Goal: Check status: Check status

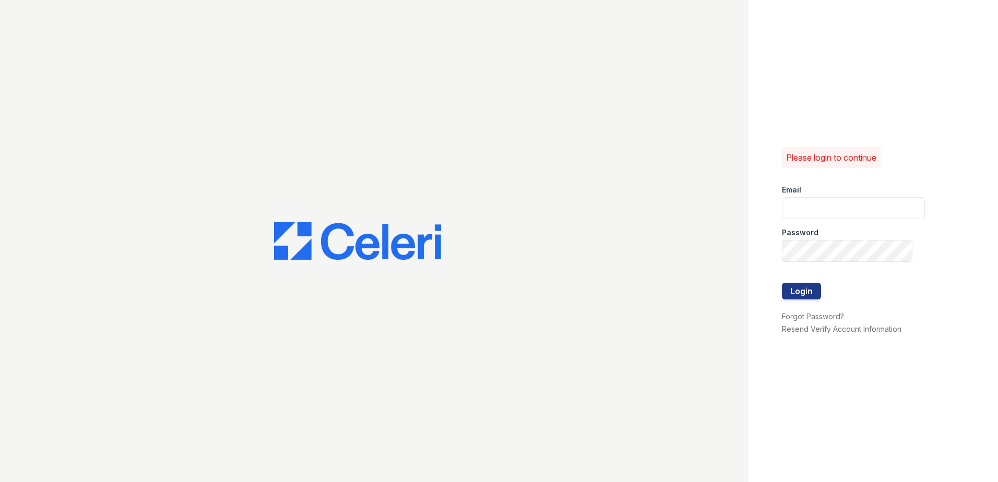
type input "arriverollingoaks@trinity-pm.com"
click at [799, 302] on div at bounding box center [853, 305] width 143 height 10
click at [798, 294] on button "Login" at bounding box center [801, 291] width 39 height 17
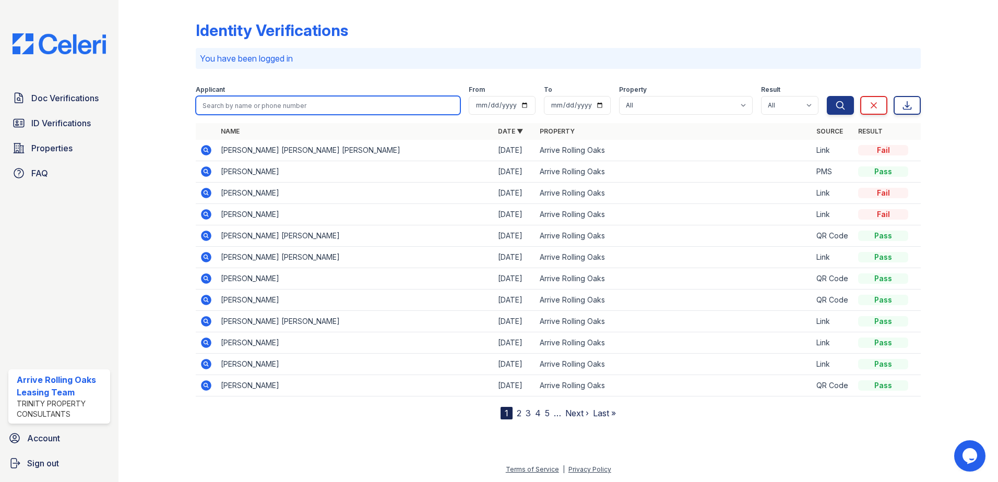
click at [261, 110] on input "search" at bounding box center [328, 105] width 265 height 19
type input "[PERSON_NAME]"
click at [827, 96] on button "Search" at bounding box center [840, 105] width 27 height 19
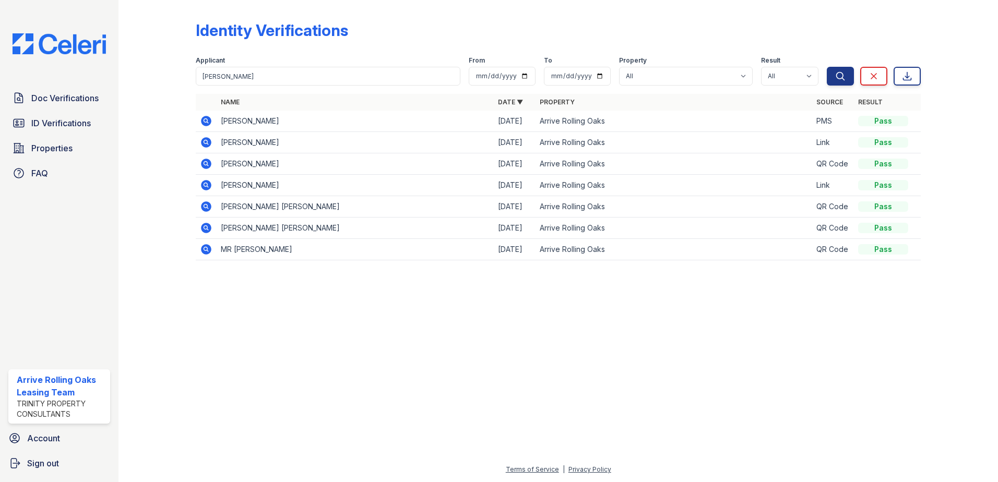
click at [208, 123] on icon at bounding box center [206, 121] width 13 height 13
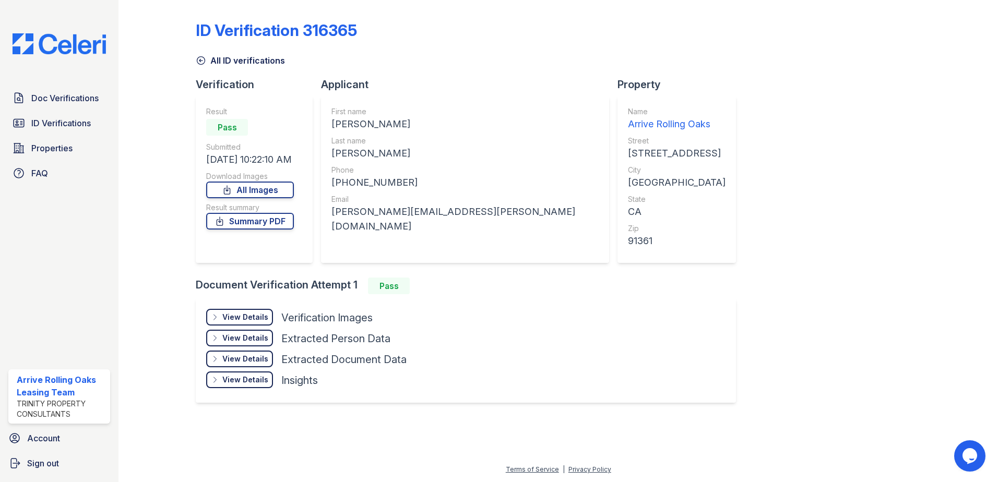
click at [248, 315] on div "View Details" at bounding box center [245, 317] width 46 height 10
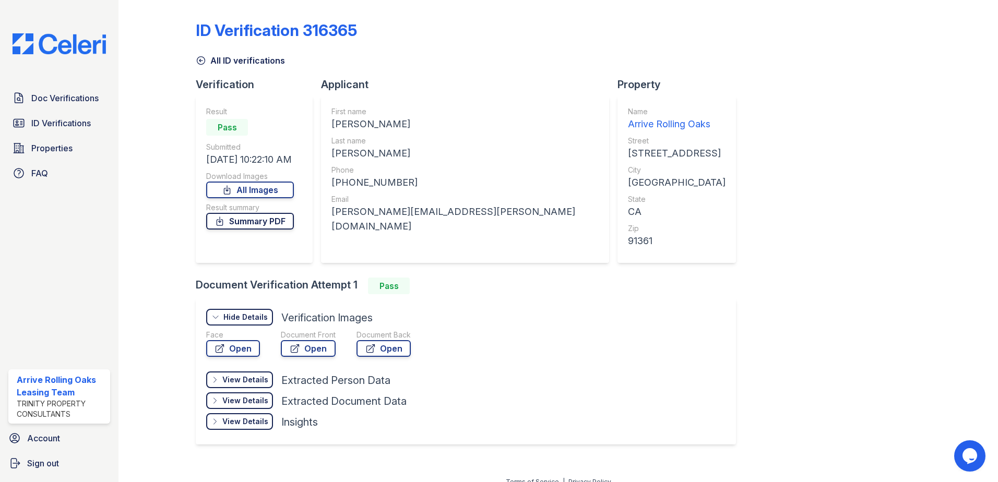
click at [252, 226] on link "Summary PDF" at bounding box center [250, 221] width 88 height 17
click at [81, 127] on span "ID Verifications" at bounding box center [61, 123] width 60 height 13
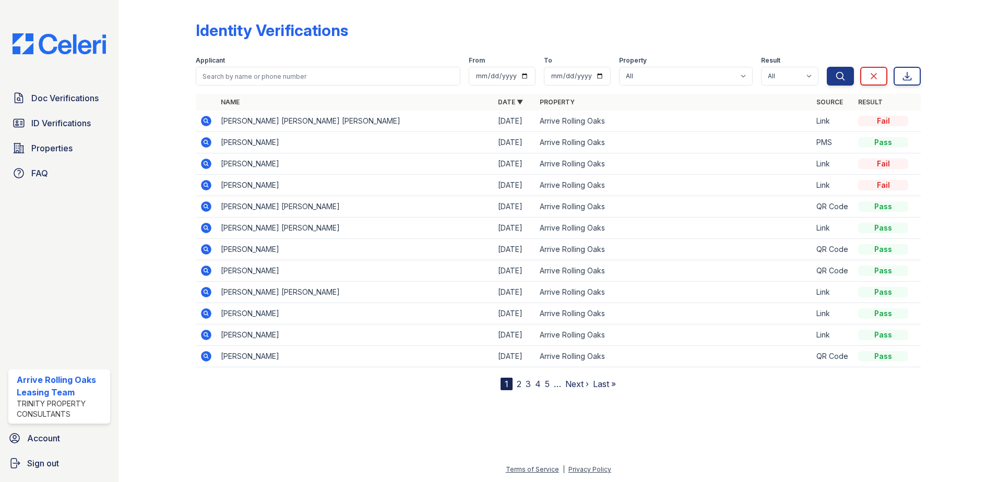
click at [362, 89] on form "Applicant From To Property All Arrive Rolling Oaks Result All Pass Fail Caution…" at bounding box center [558, 69] width 725 height 42
click at [309, 71] on input "search" at bounding box center [328, 76] width 265 height 19
type input "david"
click at [827, 67] on button "Search" at bounding box center [840, 76] width 27 height 19
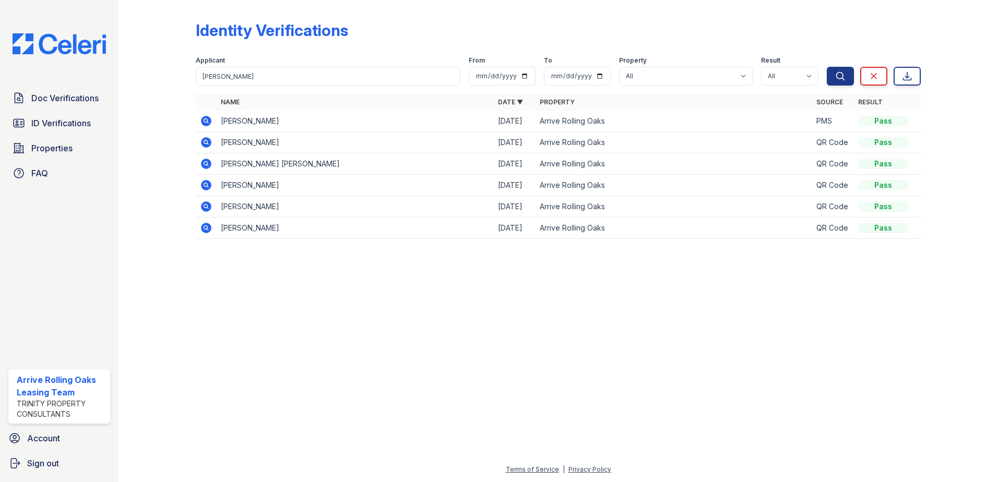
click at [200, 124] on icon at bounding box center [206, 121] width 13 height 13
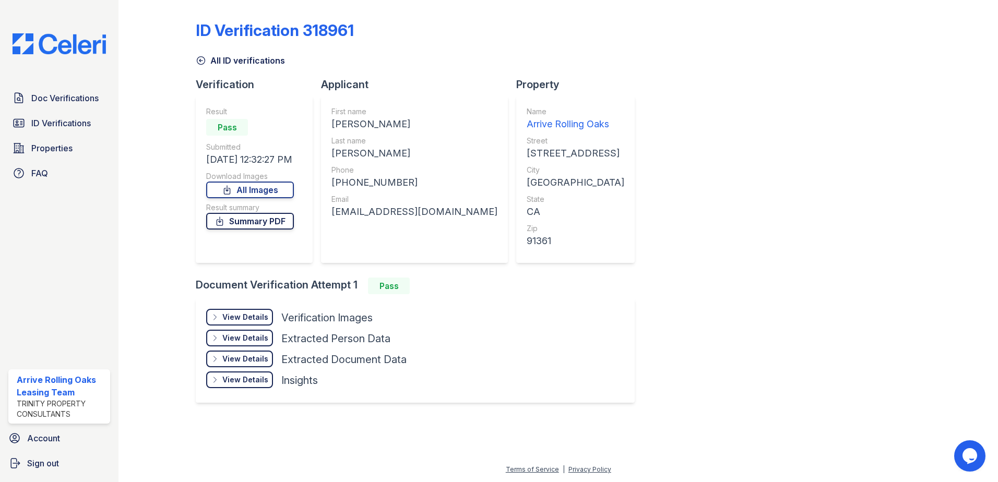
click at [229, 226] on link "Summary PDF" at bounding box center [250, 221] width 88 height 17
click at [229, 319] on div "View Details" at bounding box center [245, 317] width 46 height 10
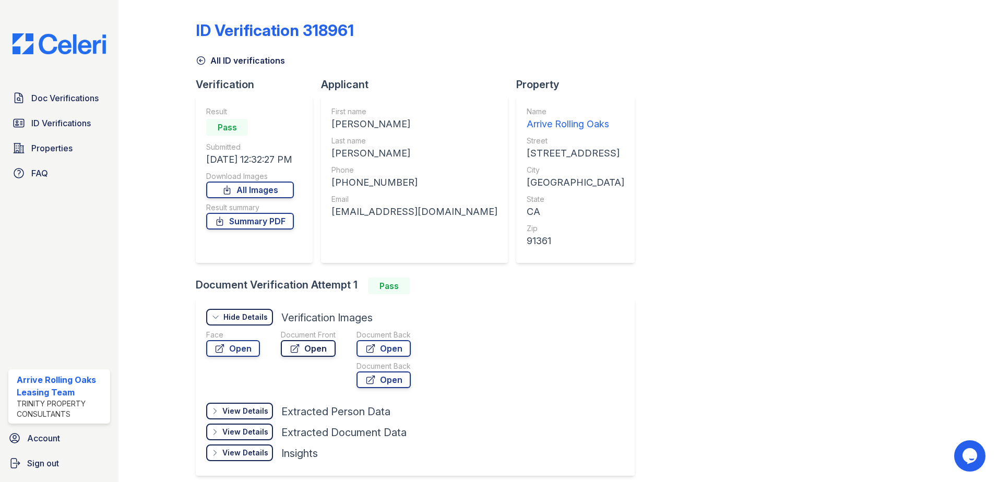
click at [317, 351] on link "Open" at bounding box center [308, 348] width 55 height 17
click at [58, 142] on span "Properties" at bounding box center [51, 148] width 41 height 13
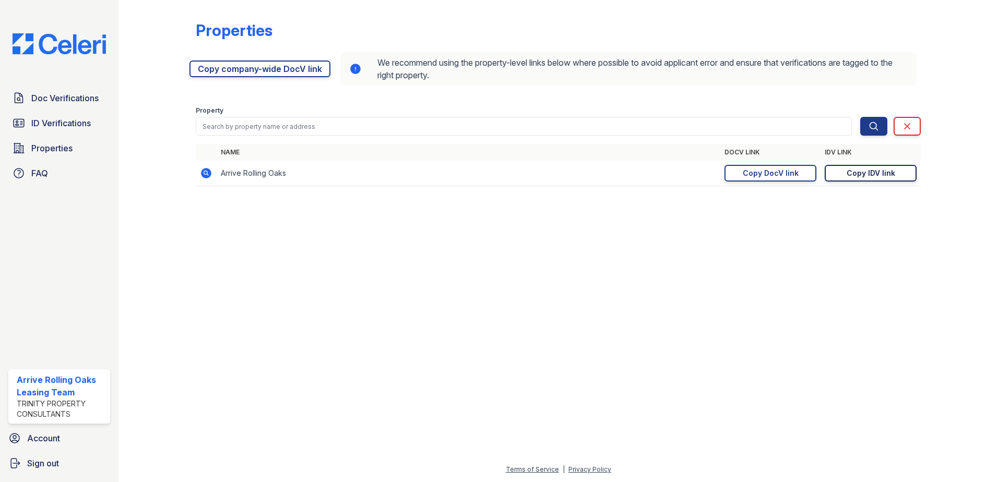
click at [862, 172] on div "Copy IDV link" at bounding box center [871, 173] width 49 height 10
click at [857, 175] on div "Copy IDV link" at bounding box center [871, 173] width 49 height 10
